Goal: Task Accomplishment & Management: Manage account settings

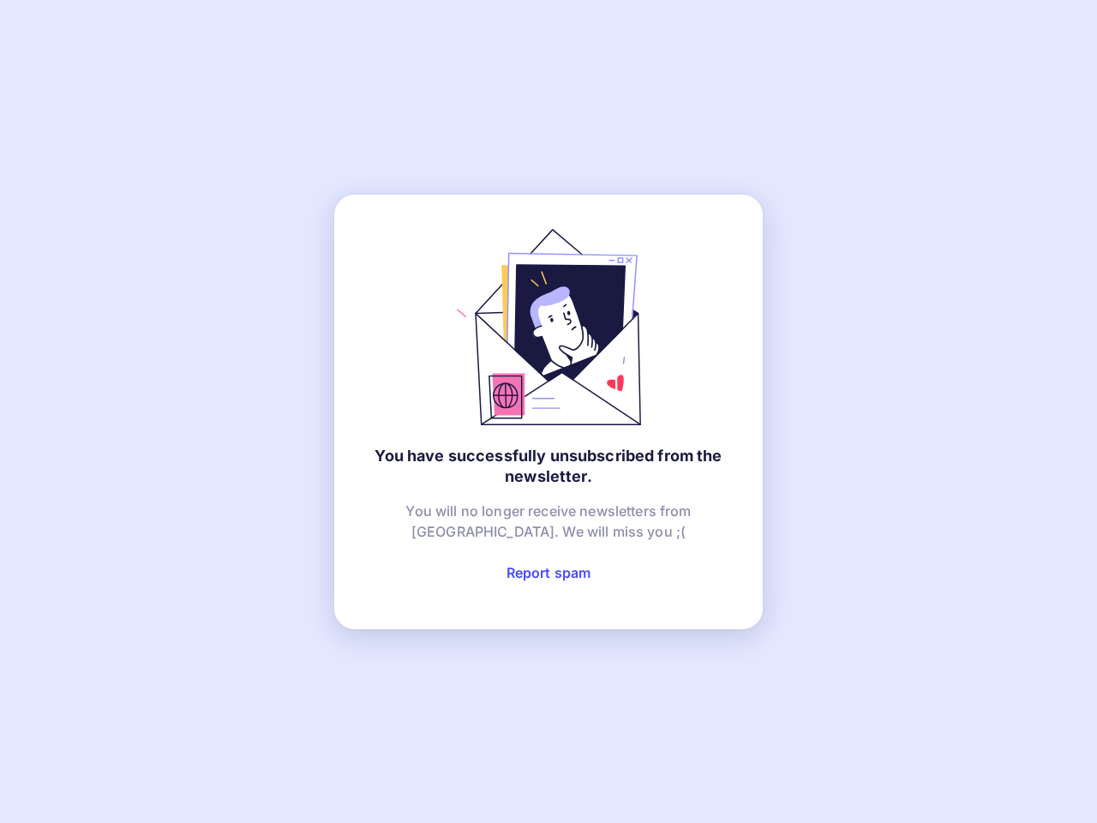
click at [549, 573] on link "Report spam" at bounding box center [549, 572] width 85 height 17
